Goal: Task Accomplishment & Management: Manage account settings

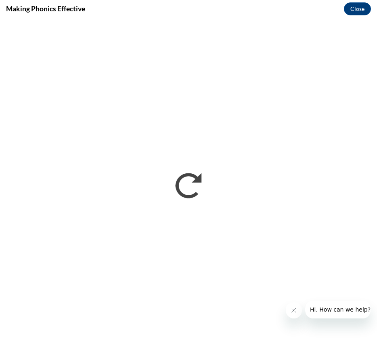
click at [292, 314] on button "Close message from company" at bounding box center [294, 310] width 16 height 16
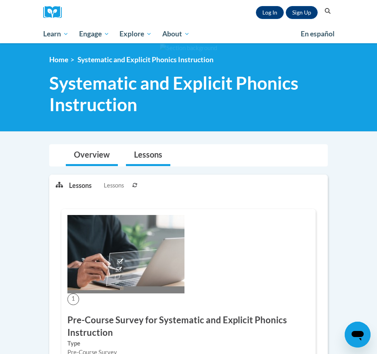
click at [91, 156] on link "Overview" at bounding box center [92, 155] width 52 height 21
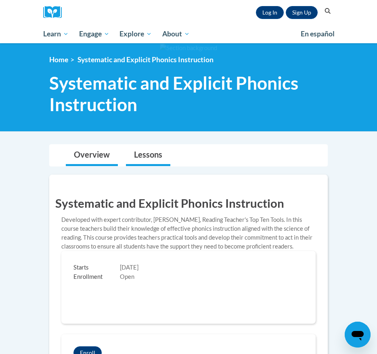
click at [139, 156] on link "Lessons" at bounding box center [148, 155] width 44 height 21
click at [270, 11] on link "Log In" at bounding box center [270, 12] width 28 height 13
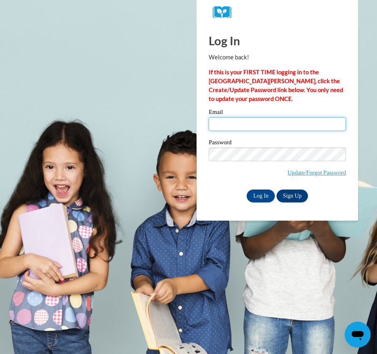
type input "stephanie.mentkowski@muskegonorway.org"
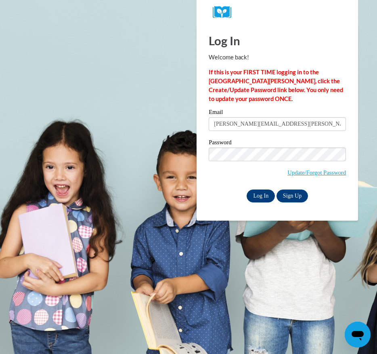
click at [265, 194] on input "Log In" at bounding box center [261, 196] width 28 height 13
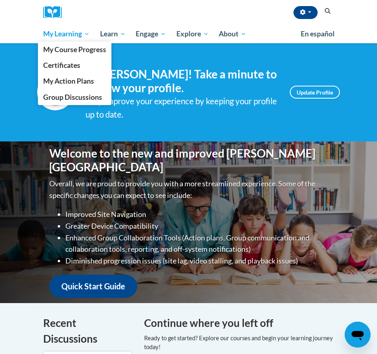
click at [70, 36] on span "My Learning" at bounding box center [66, 34] width 46 height 10
click at [74, 52] on span "My Course Progress" at bounding box center [74, 49] width 63 height 8
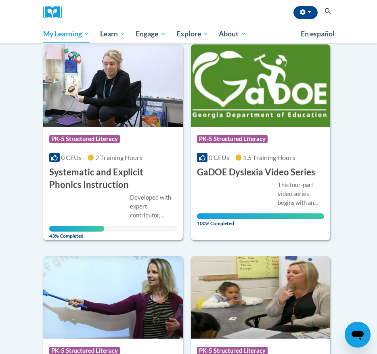
scroll to position [718, 0]
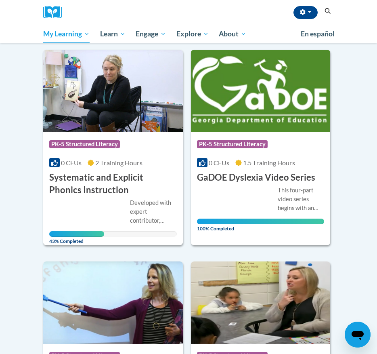
click at [132, 198] on div "Developed with expert contributor, Dr. Deborah Glaser, Reading Teacher's Top Te…" at bounding box center [153, 211] width 47 height 27
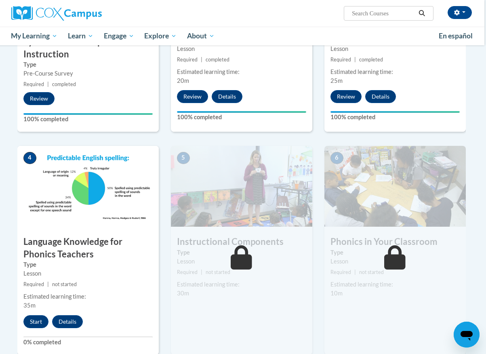
scroll to position [306, 2]
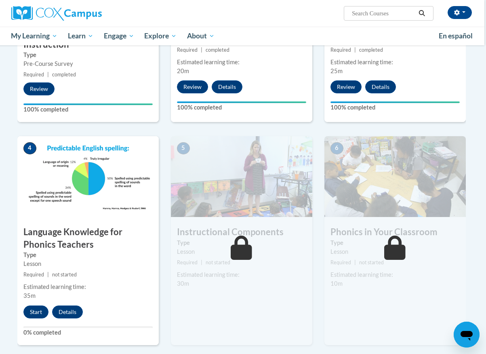
click at [40, 319] on div "4 Language Knowledge for Phonics Teachers Type Lesson Required | not started Es…" at bounding box center [87, 240] width 141 height 209
click at [40, 312] on button "Start" at bounding box center [35, 312] width 25 height 13
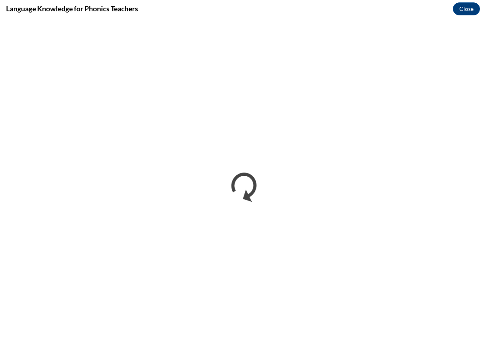
scroll to position [0, 0]
